Goal: Information Seeking & Learning: Check status

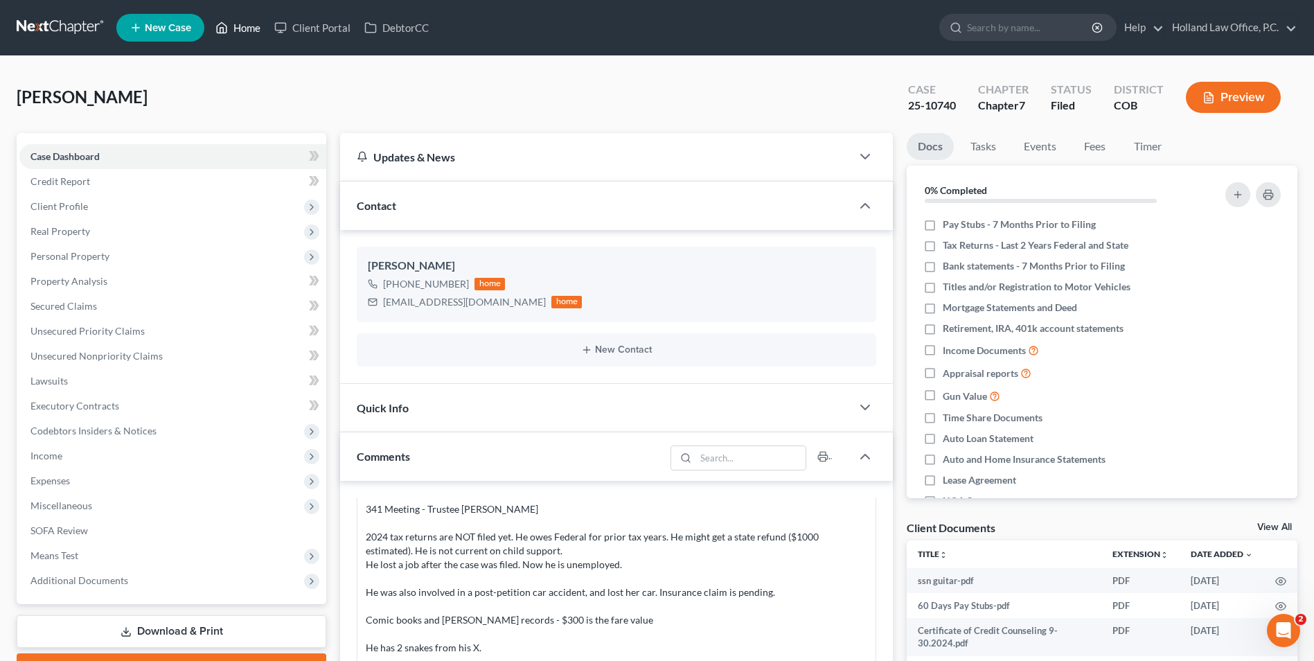
click at [239, 35] on link "Home" at bounding box center [237, 27] width 59 height 25
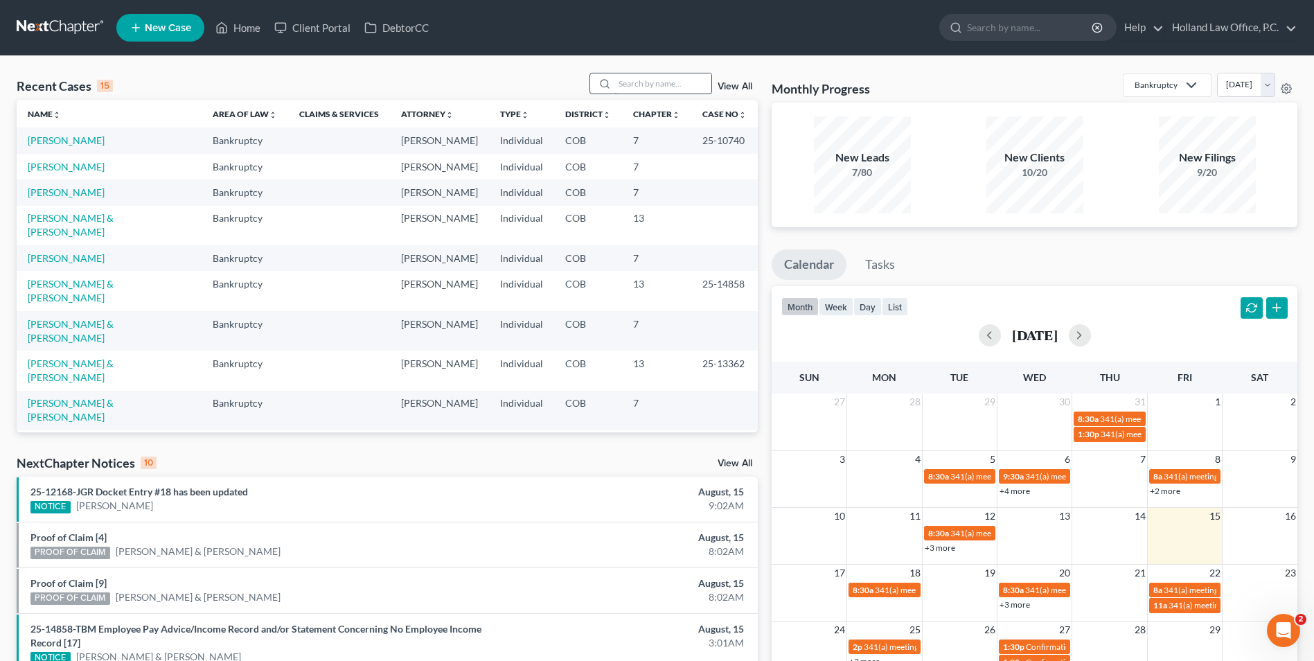
click at [653, 79] on input "search" at bounding box center [662, 83] width 97 height 20
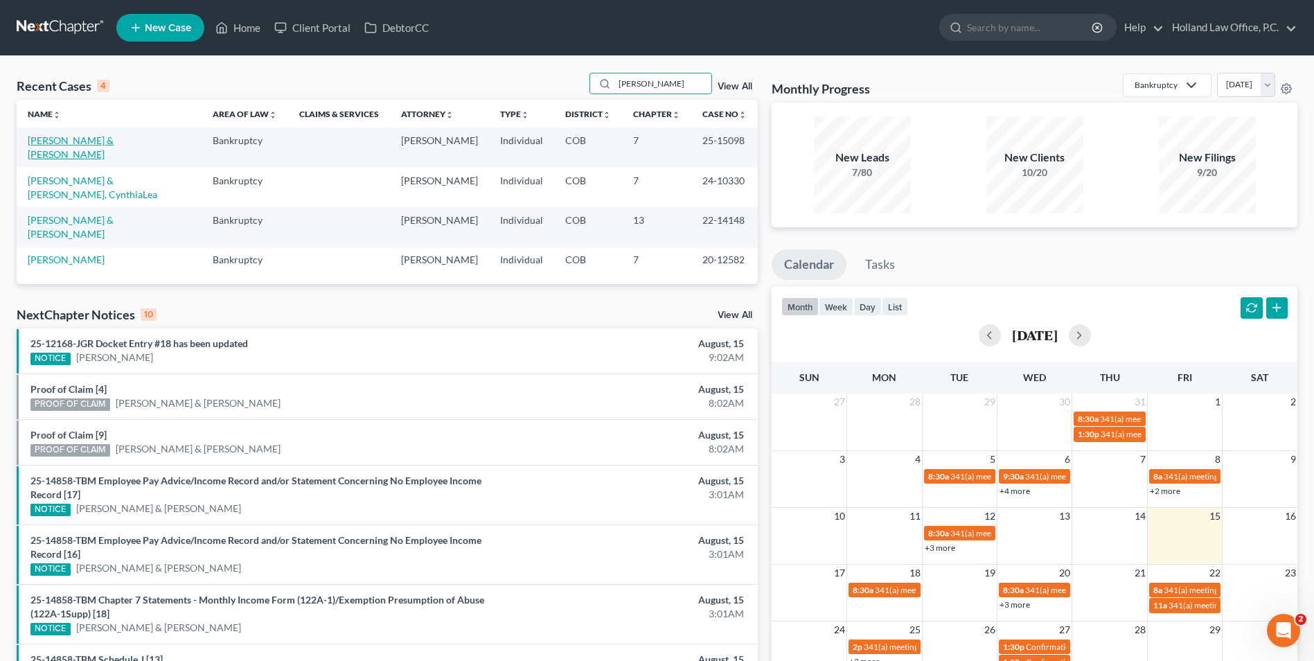
type input "Vincent"
click at [93, 135] on link "Vincent, Lucas & Ashlee" at bounding box center [71, 147] width 86 height 26
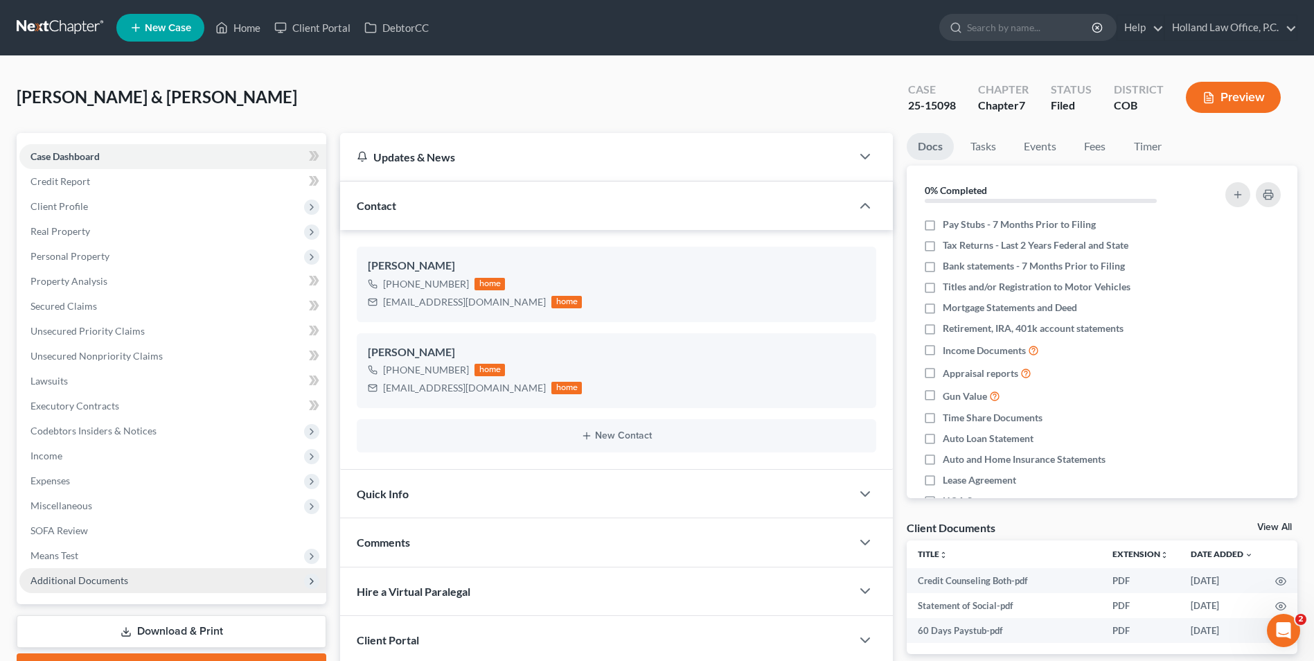
click at [92, 574] on span "Additional Documents" at bounding box center [79, 580] width 98 height 12
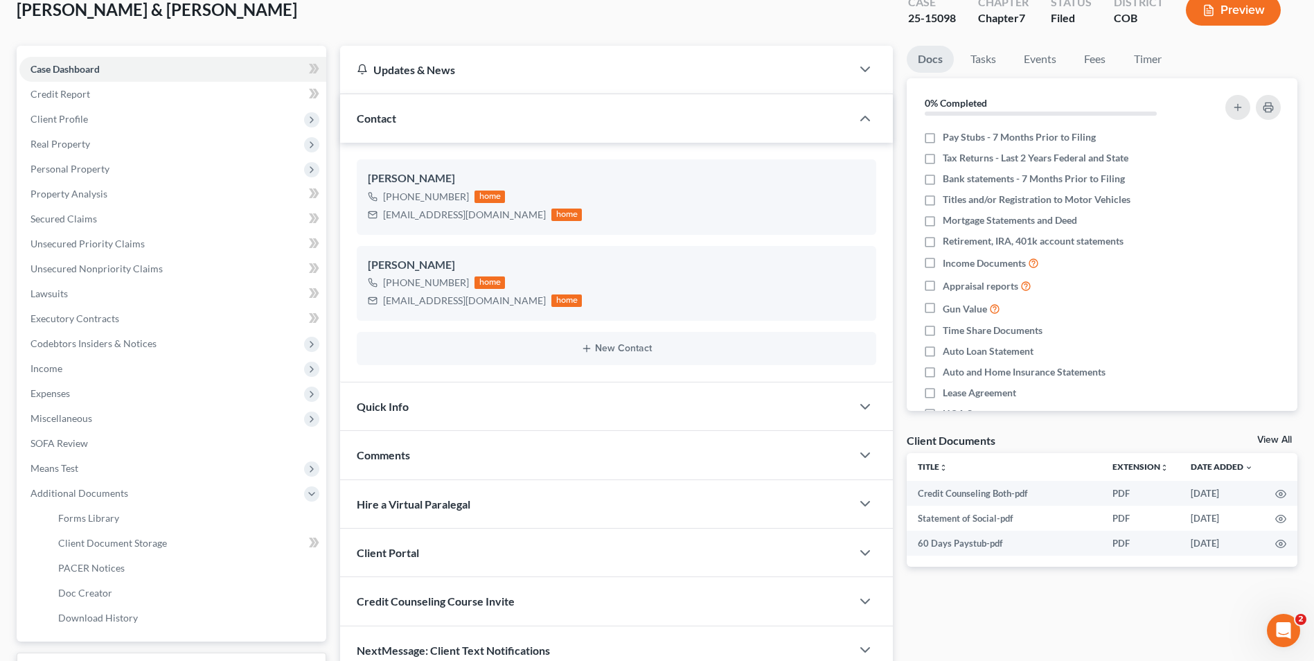
scroll to position [200, 0]
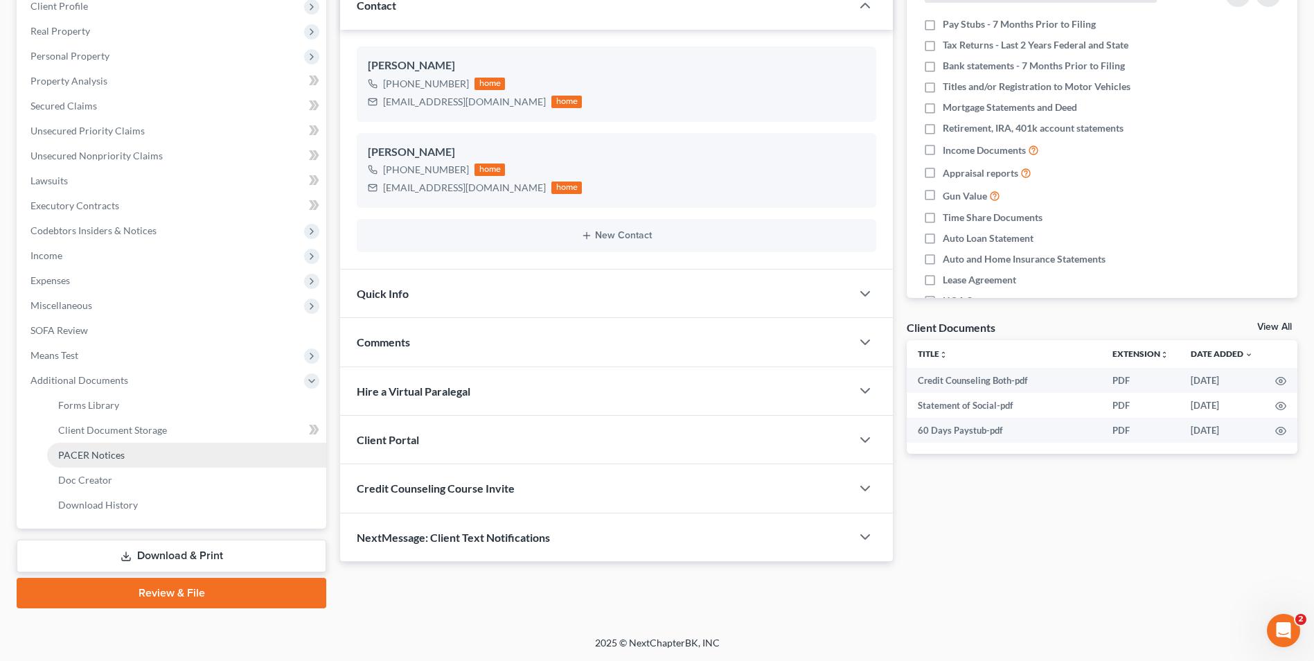
click at [109, 457] on span "PACER Notices" at bounding box center [91, 455] width 66 height 12
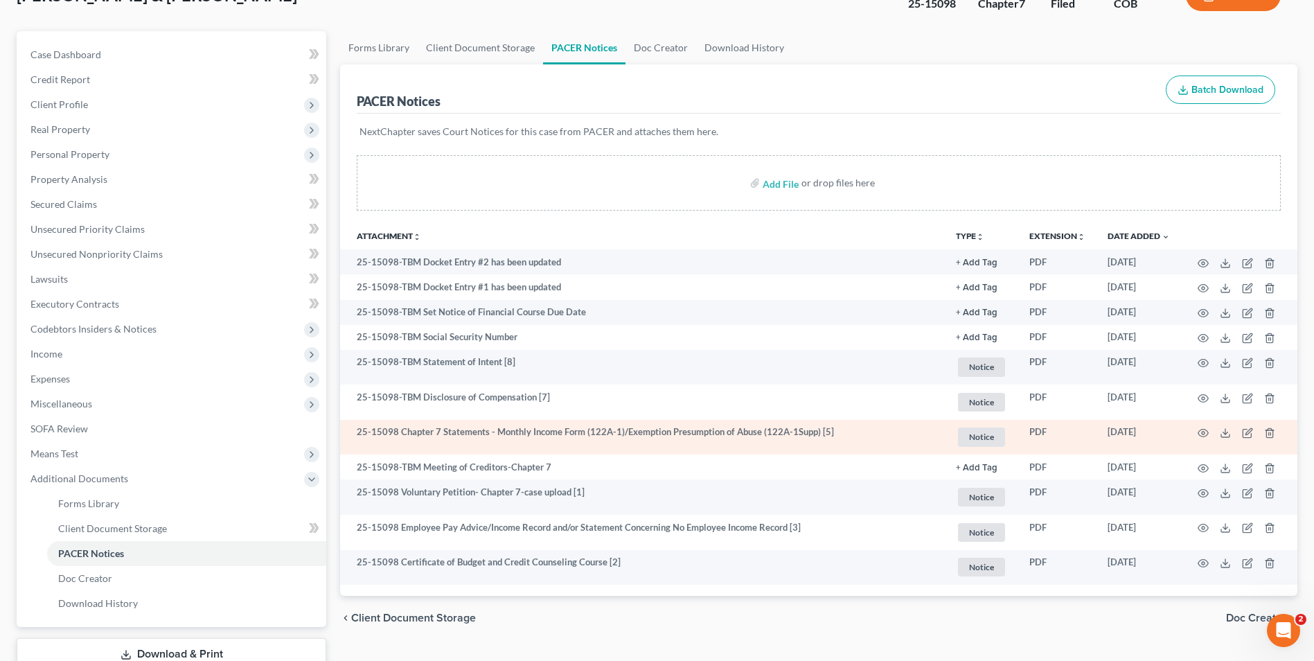
scroll to position [138, 0]
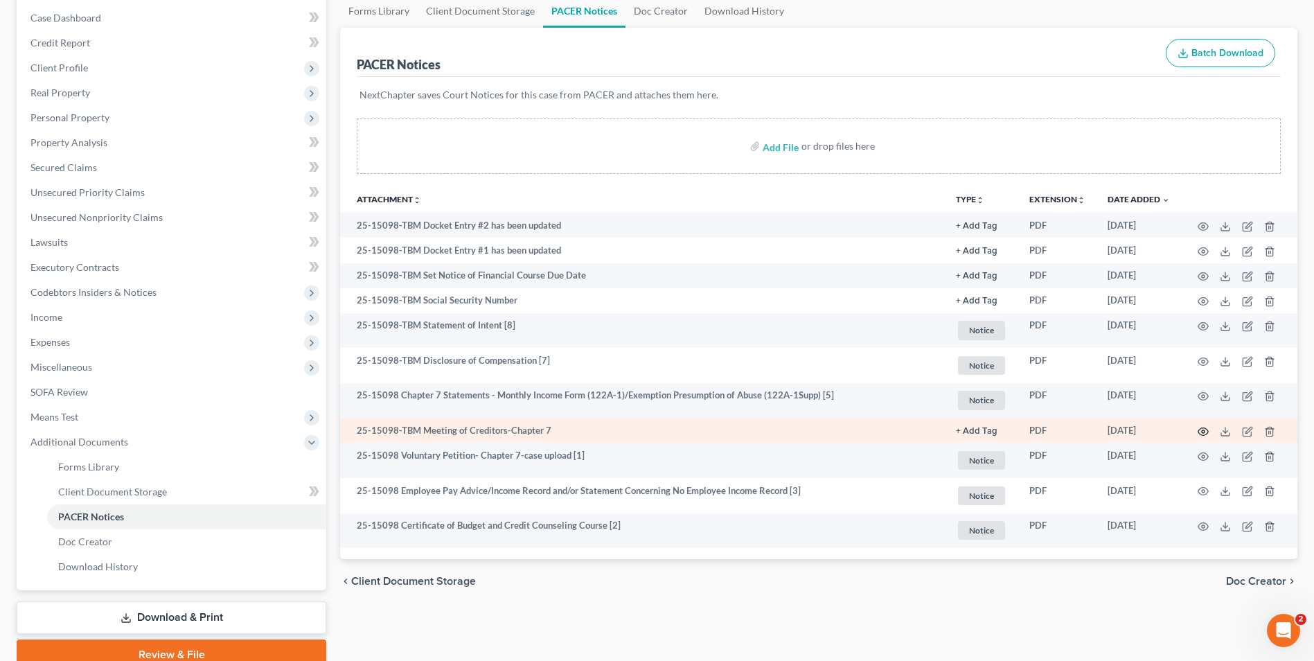
click at [1199, 427] on icon "button" at bounding box center [1202, 431] width 11 height 11
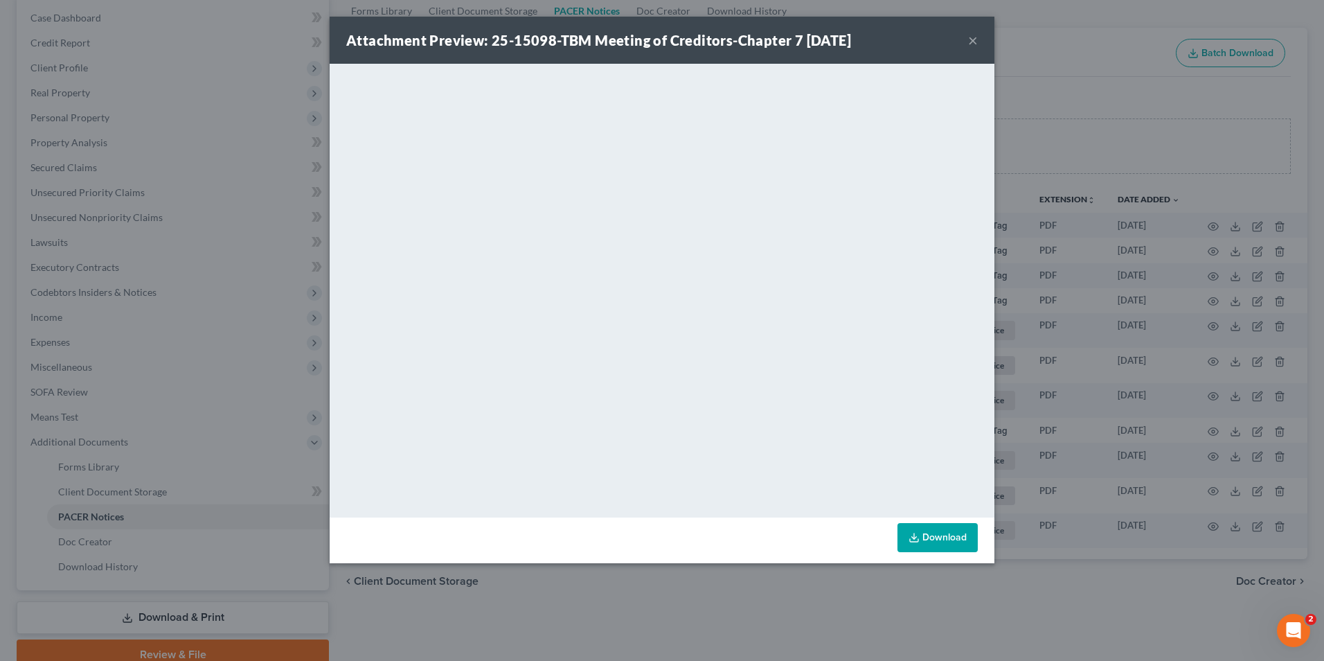
click at [971, 42] on button "×" at bounding box center [973, 40] width 10 height 17
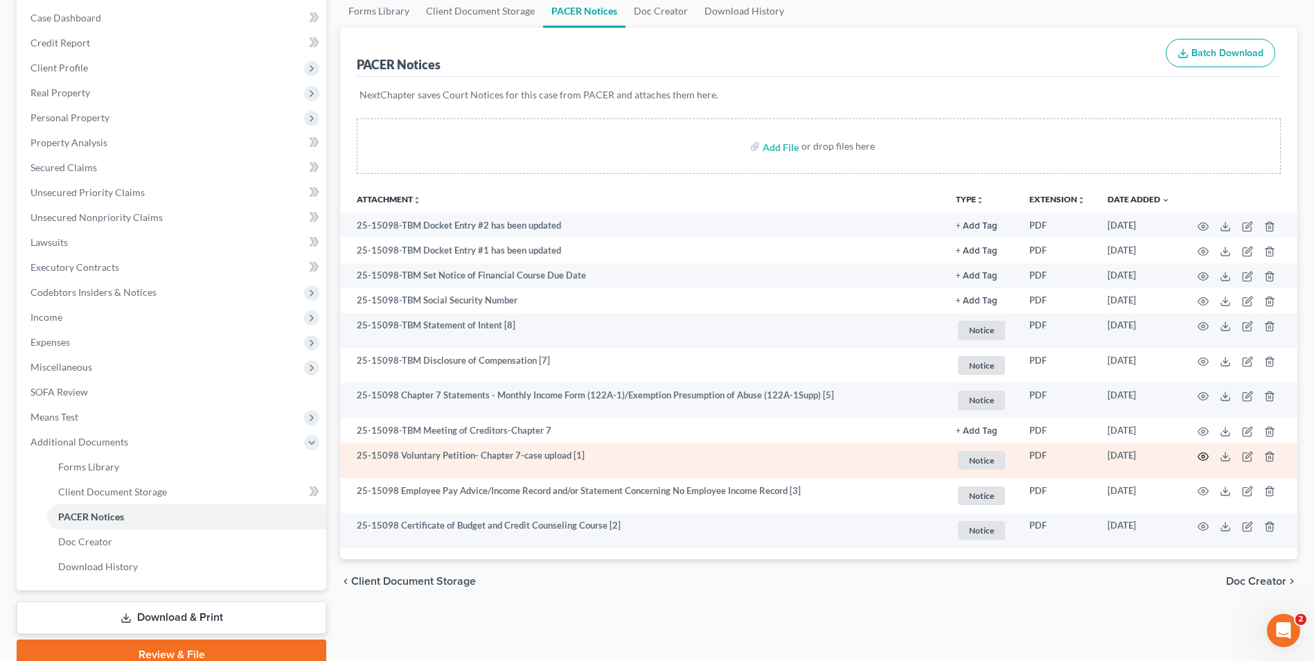
click at [1203, 456] on icon "button" at bounding box center [1202, 456] width 11 height 11
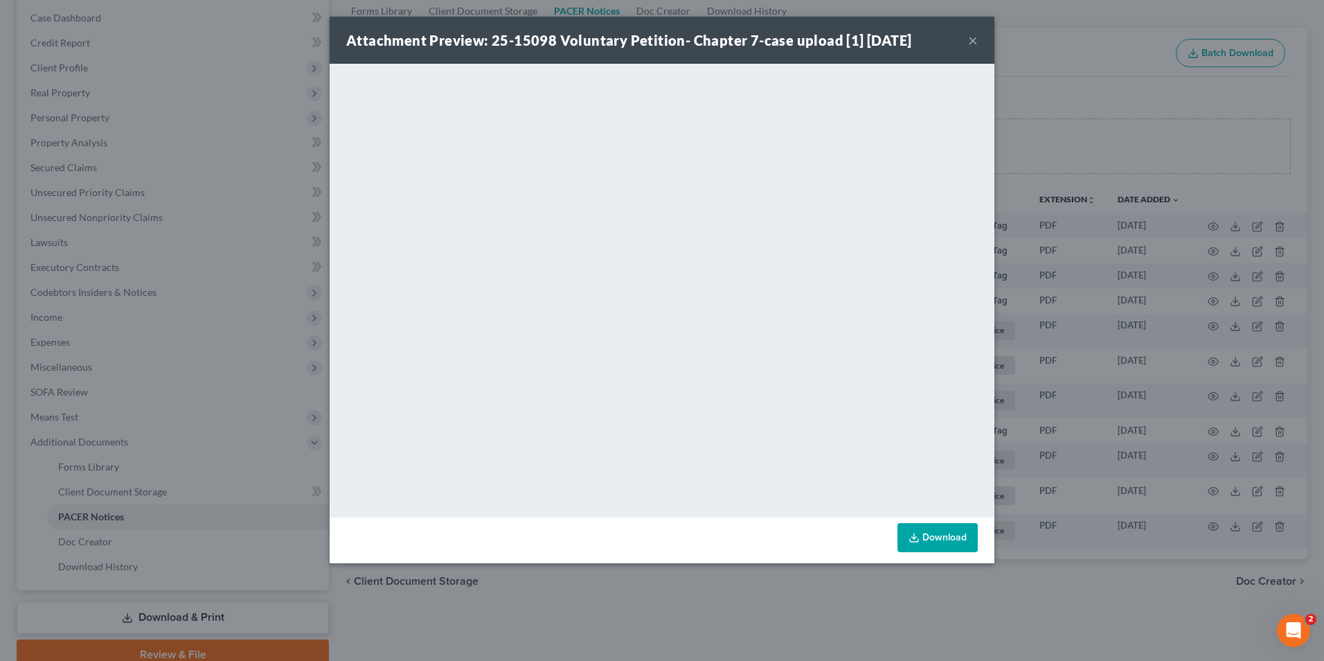
click at [976, 35] on button "×" at bounding box center [973, 40] width 10 height 17
